Goal: Find specific page/section: Find specific page/section

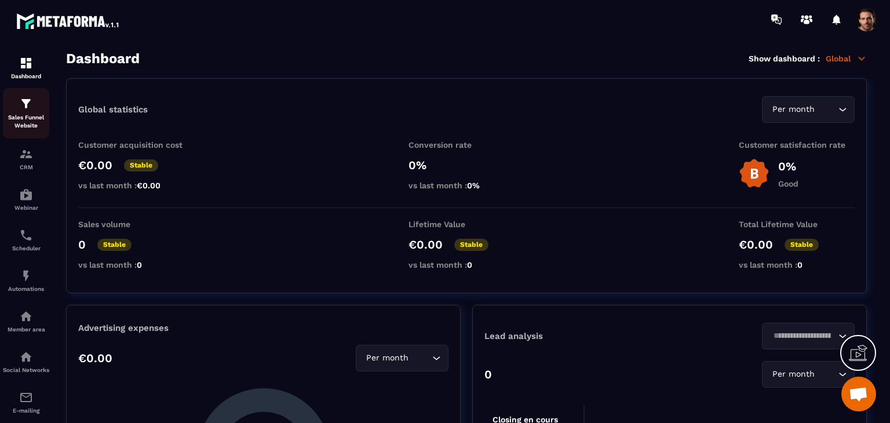
drag, startPoint x: 0, startPoint y: 0, endPoint x: 16, endPoint y: 127, distance: 127.9
click at [16, 127] on p "Sales Funnel Website" at bounding box center [26, 122] width 46 height 16
click at [33, 121] on p "Sales Funnel Website" at bounding box center [26, 122] width 46 height 16
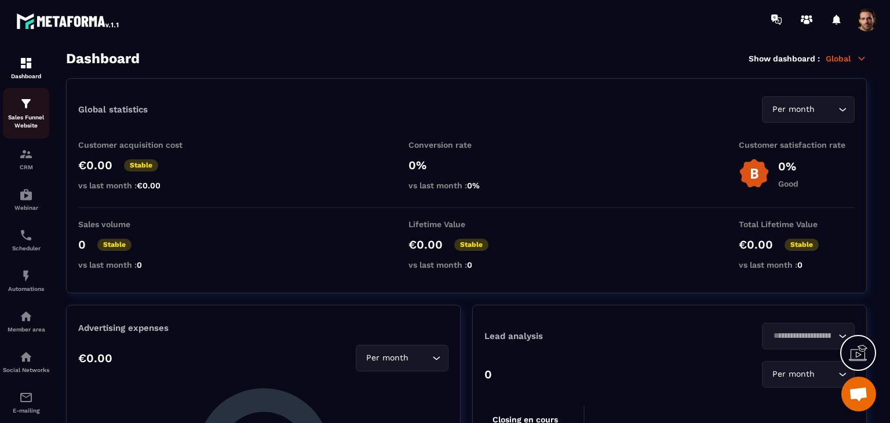
click at [34, 105] on div "Sales Funnel Website" at bounding box center [26, 113] width 46 height 33
